Goal: Task Accomplishment & Management: Manage account settings

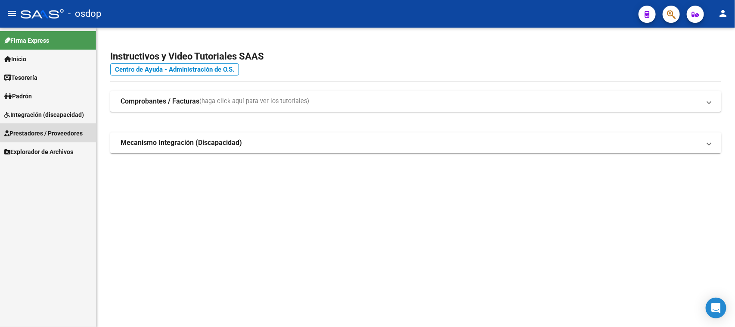
click at [69, 128] on span "Prestadores / Proveedores" at bounding box center [43, 132] width 78 height 9
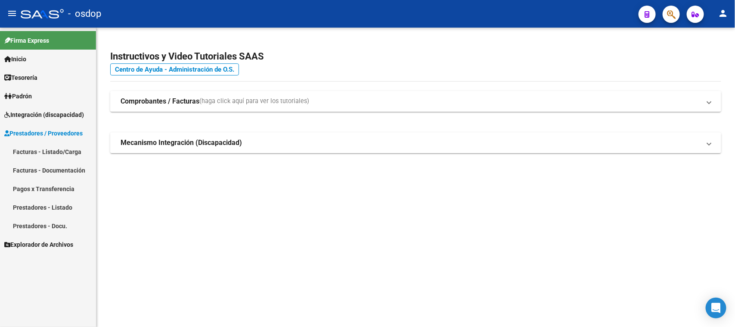
click at [68, 150] on link "Facturas - Listado/Carga" at bounding box center [48, 151] width 96 height 19
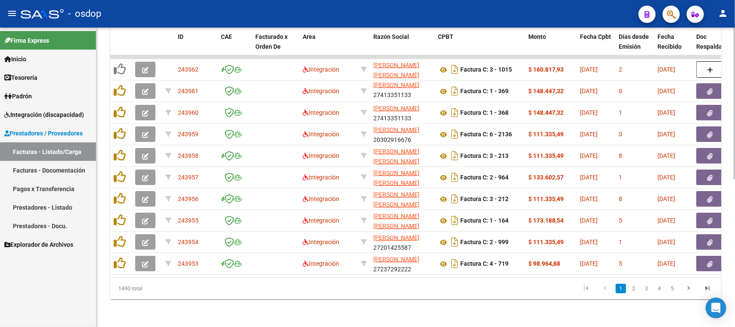
scroll to position [74, 0]
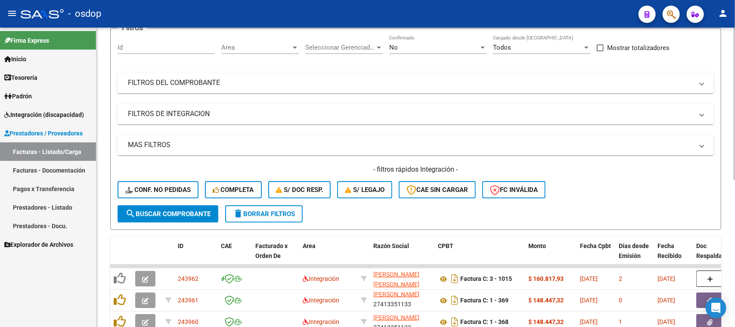
click at [180, 111] on mat-panel-title "FILTROS DE INTEGRACION" at bounding box center [411, 113] width 566 height 9
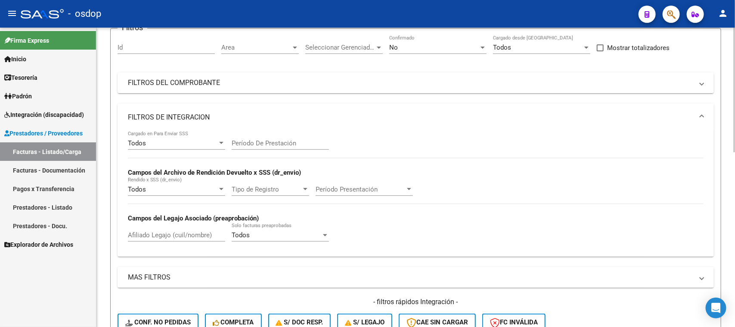
click at [186, 112] on mat-panel-title "FILTROS DE INTEGRACION" at bounding box center [411, 116] width 566 height 9
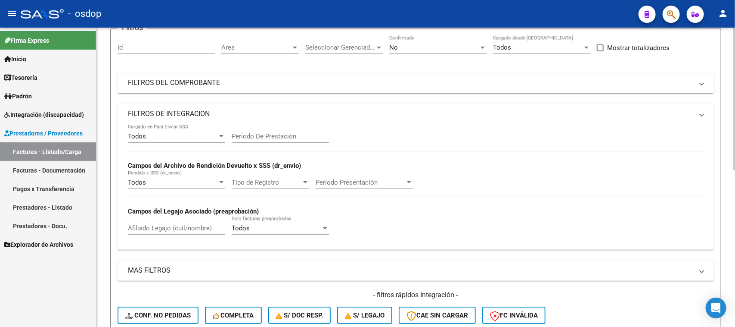
click at [199, 81] on mat-panel-title "FILTROS DEL COMPROBANTE" at bounding box center [411, 82] width 566 height 9
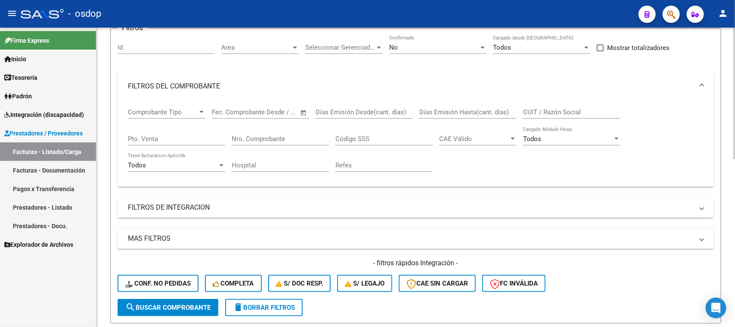
click at [557, 108] on input "CUIT / Razón Social" at bounding box center [571, 112] width 97 height 8
type input "margara"
click at [179, 306] on span "search Buscar Comprobante" at bounding box center [167, 307] width 85 height 8
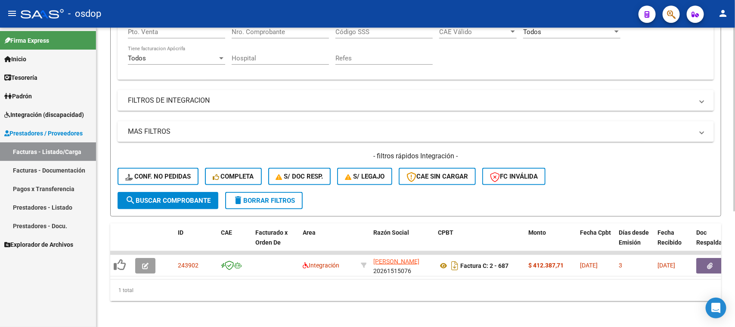
scroll to position [182, 0]
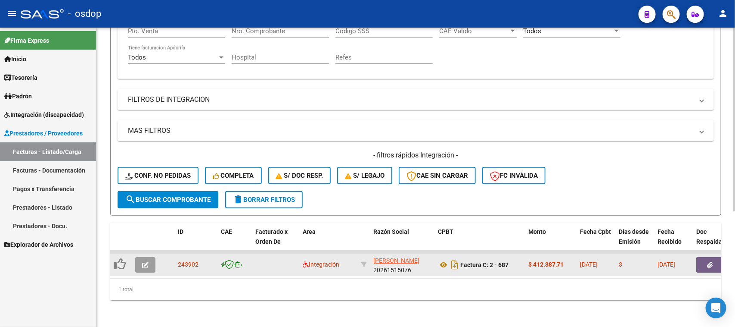
click at [152, 261] on button "button" at bounding box center [145, 265] width 20 height 16
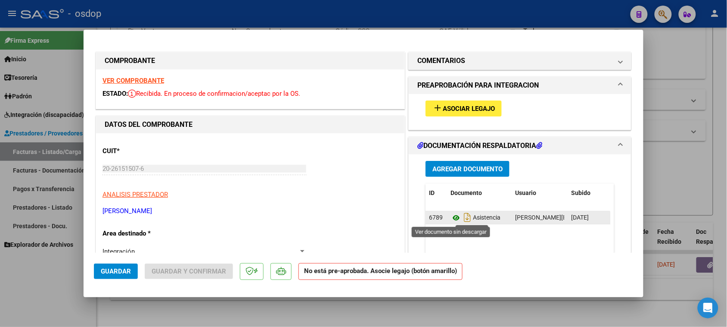
click at [453, 215] on icon at bounding box center [456, 217] width 11 height 10
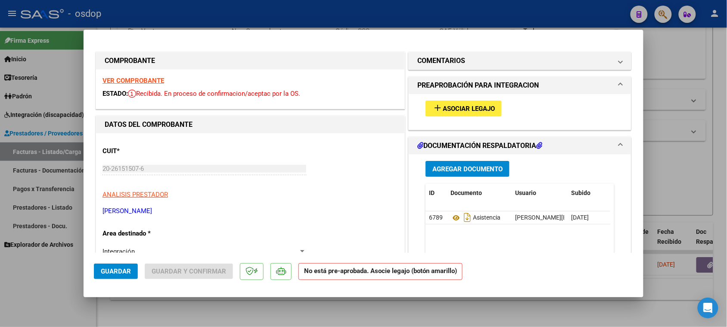
click at [45, 274] on div at bounding box center [363, 163] width 727 height 327
type input "$ 0,00"
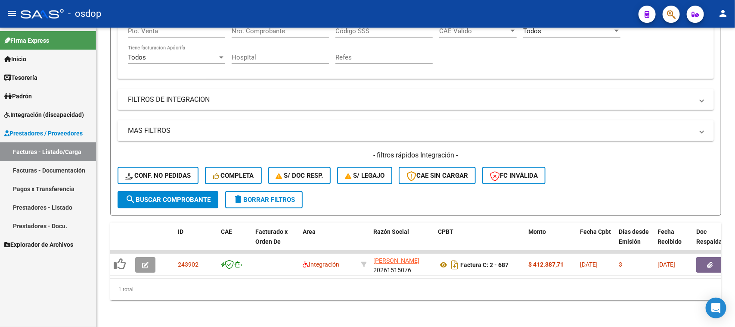
click at [36, 111] on span "Integración (discapacidad)" at bounding box center [44, 114] width 80 height 9
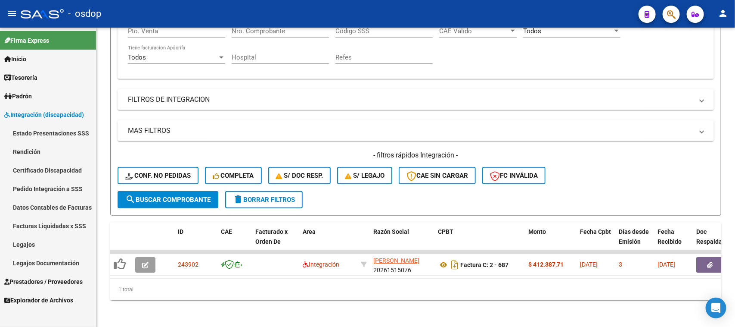
click at [40, 247] on link "Legajos" at bounding box center [48, 244] width 96 height 19
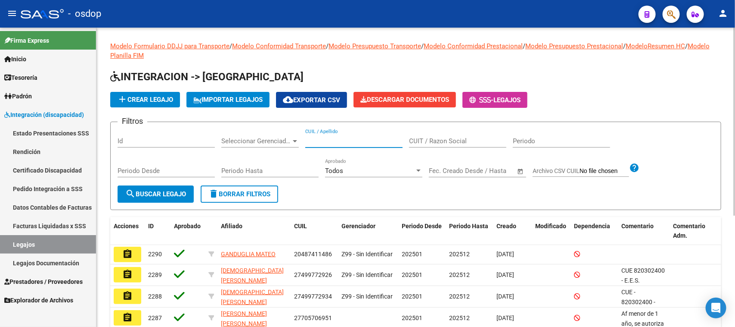
click at [322, 140] on input "CUIL / Apellido" at bounding box center [353, 141] width 97 height 8
paste input "20540144770"
type input "20540144770"
click at [168, 194] on span "search Buscar Legajo" at bounding box center [155, 194] width 61 height 8
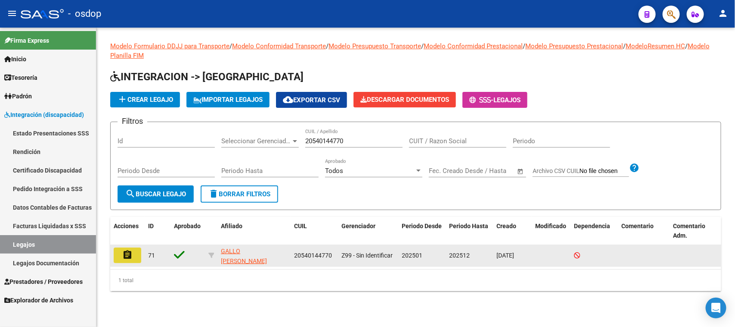
click at [130, 250] on mat-icon "assignment" at bounding box center [127, 254] width 10 height 10
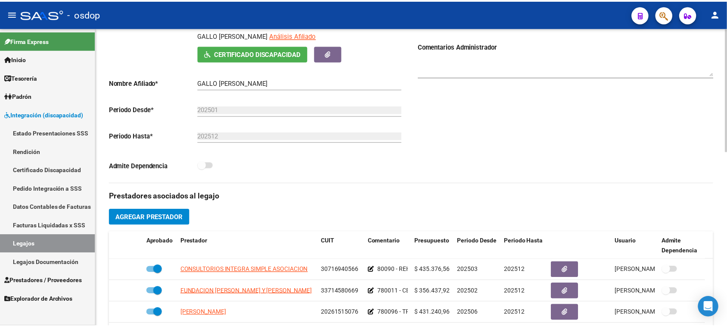
scroll to position [215, 0]
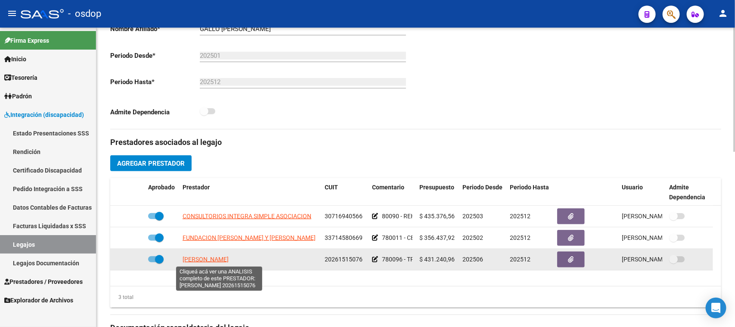
click at [222, 259] on span "[PERSON_NAME]" at bounding box center [206, 258] width 46 height 7
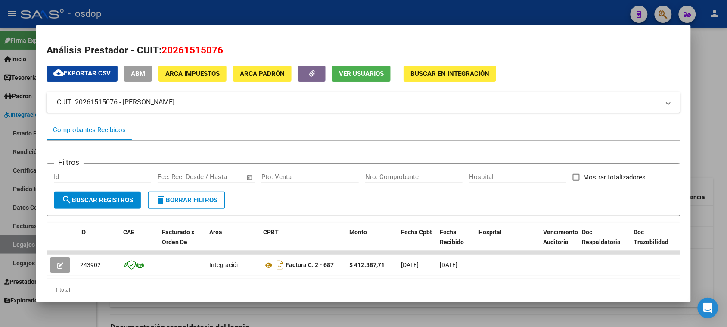
scroll to position [30, 0]
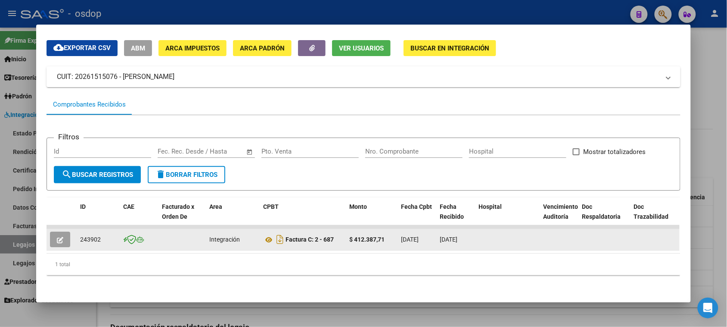
click at [62, 235] on button "button" at bounding box center [60, 239] width 20 height 16
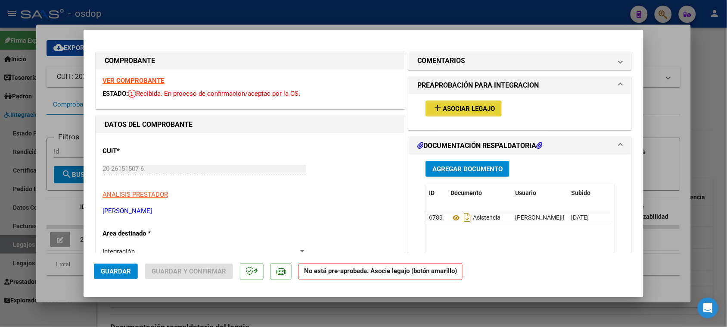
click at [482, 112] on button "add Asociar Legajo" at bounding box center [464, 108] width 76 height 16
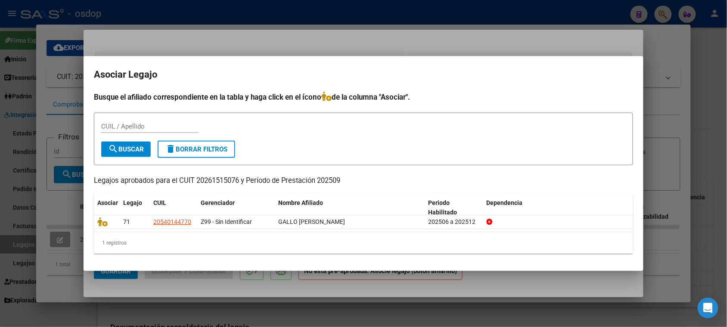
drag, startPoint x: 563, startPoint y: 48, endPoint x: 554, endPoint y: 59, distance: 14.3
click at [563, 48] on div at bounding box center [363, 163] width 727 height 327
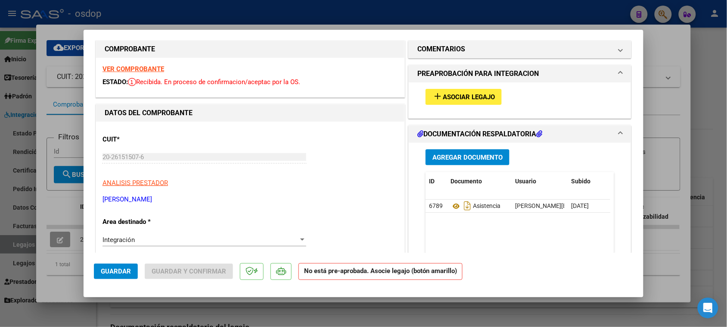
scroll to position [0, 0]
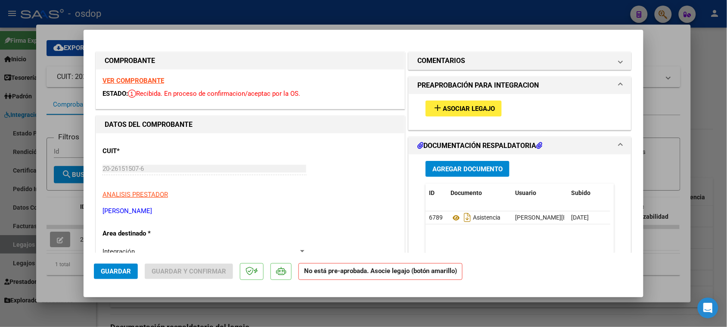
click at [132, 80] on strong "VER COMPROBANTE" at bounding box center [134, 81] width 62 height 8
click at [474, 110] on span "Asociar Legajo" at bounding box center [469, 109] width 52 height 8
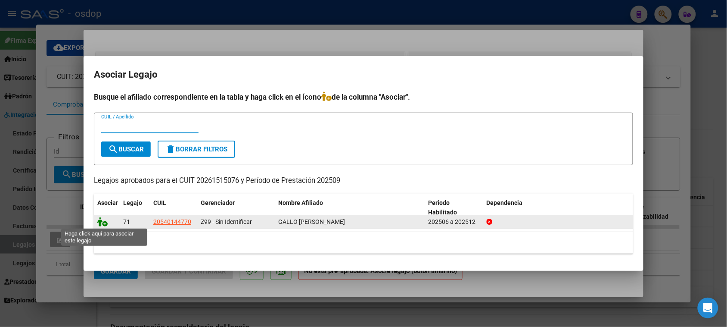
click at [102, 223] on icon at bounding box center [102, 221] width 10 height 9
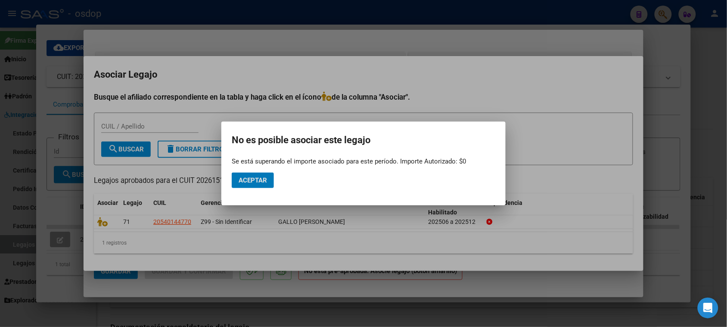
click at [258, 186] on button "Aceptar" at bounding box center [253, 180] width 42 height 16
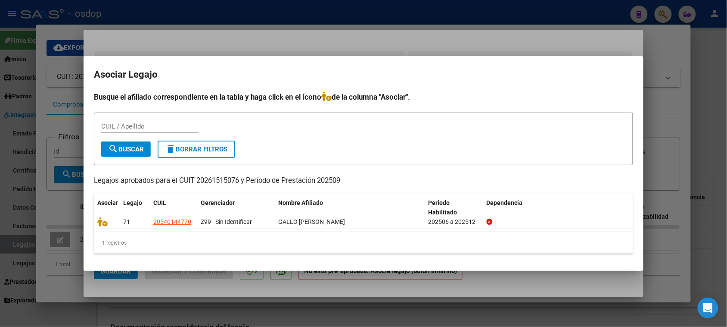
click at [272, 294] on div at bounding box center [363, 163] width 727 height 327
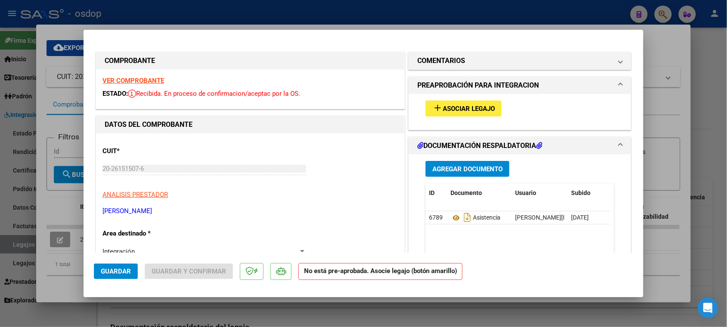
click at [196, 315] on div at bounding box center [363, 163] width 727 height 327
type input "$ 0,00"
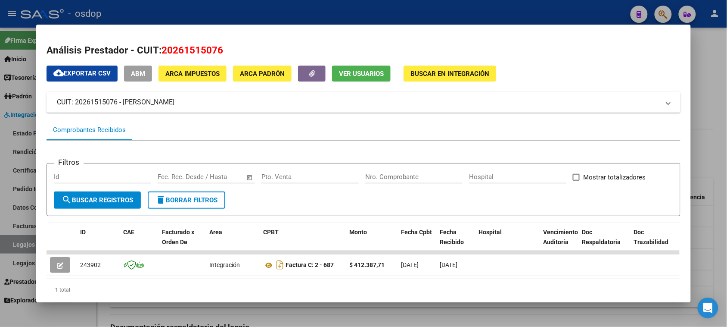
drag, startPoint x: 192, startPoint y: 102, endPoint x: 72, endPoint y: 102, distance: 120.6
click at [72, 102] on mat-panel-title "CUIT: 20261515076 - [PERSON_NAME]" at bounding box center [358, 102] width 603 height 10
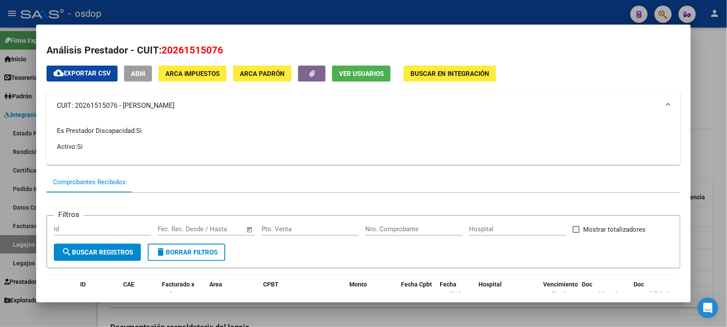
click at [247, 128] on p "Es Prestador Discapacidad: Si" at bounding box center [363, 130] width 613 height 9
drag, startPoint x: 184, startPoint y: 106, endPoint x: 50, endPoint y: 102, distance: 134.0
click at [50, 102] on mat-expansion-panel-header "CUIT: 20261515076 - [PERSON_NAME]" at bounding box center [364, 106] width 634 height 28
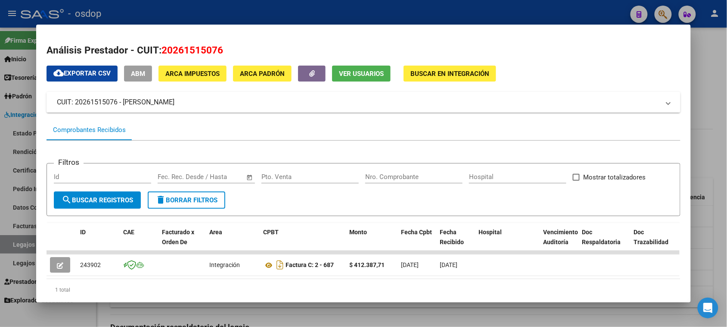
copy mat-panel-title "CUIT: 20261515076 - [PERSON_NAME]"
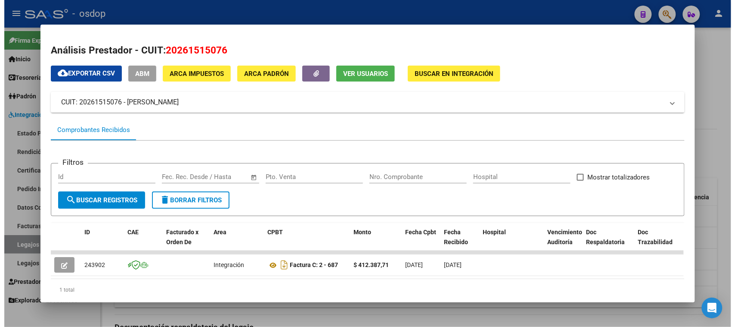
scroll to position [30, 0]
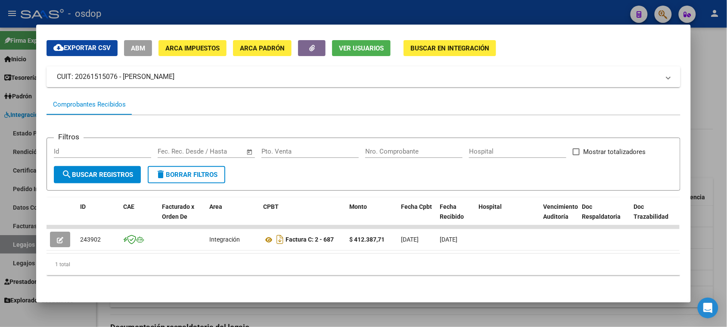
click at [451, 319] on div at bounding box center [363, 163] width 727 height 327
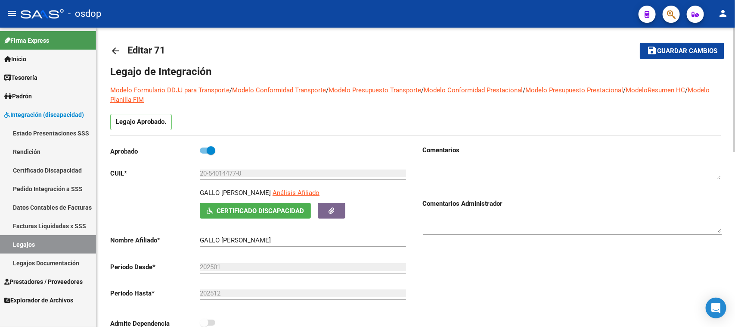
scroll to position [0, 0]
